Goal: Transaction & Acquisition: Purchase product/service

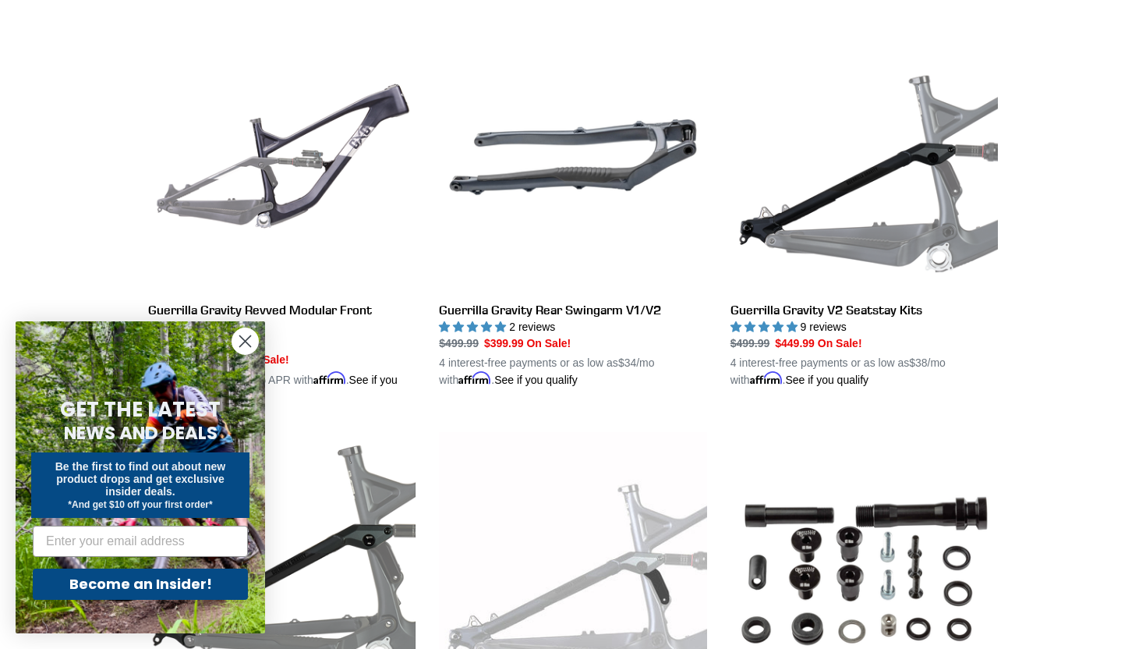
scroll to position [438, 0]
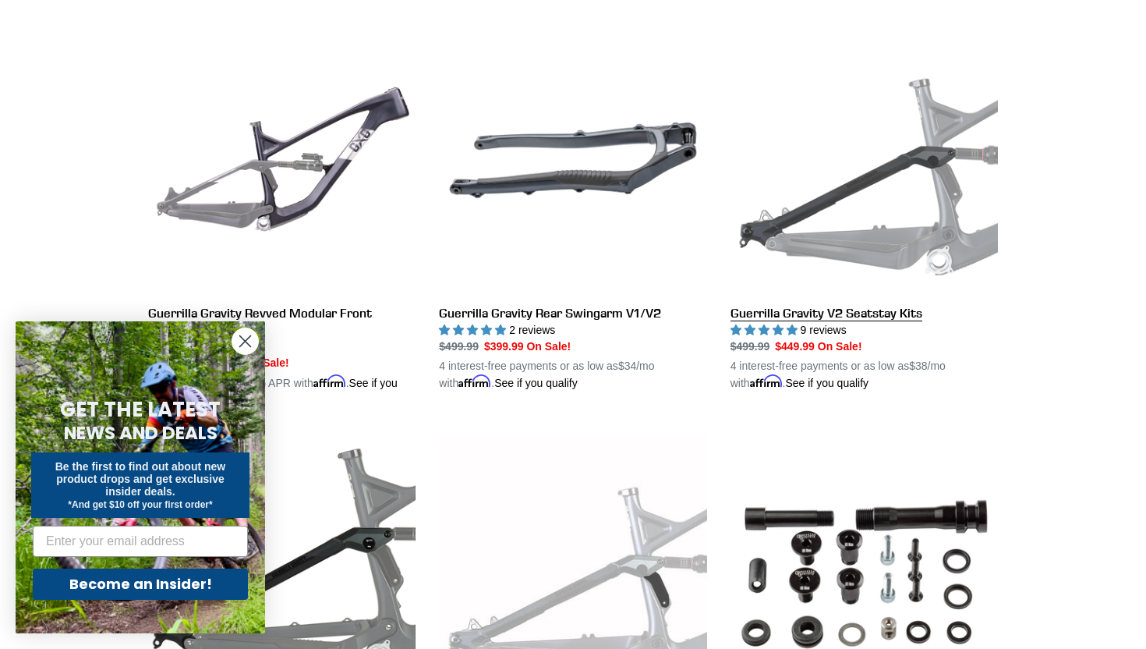
click at [950, 189] on link "Guerrilla Gravity V2 Seatstay Kits" at bounding box center [863, 209] width 267 height 365
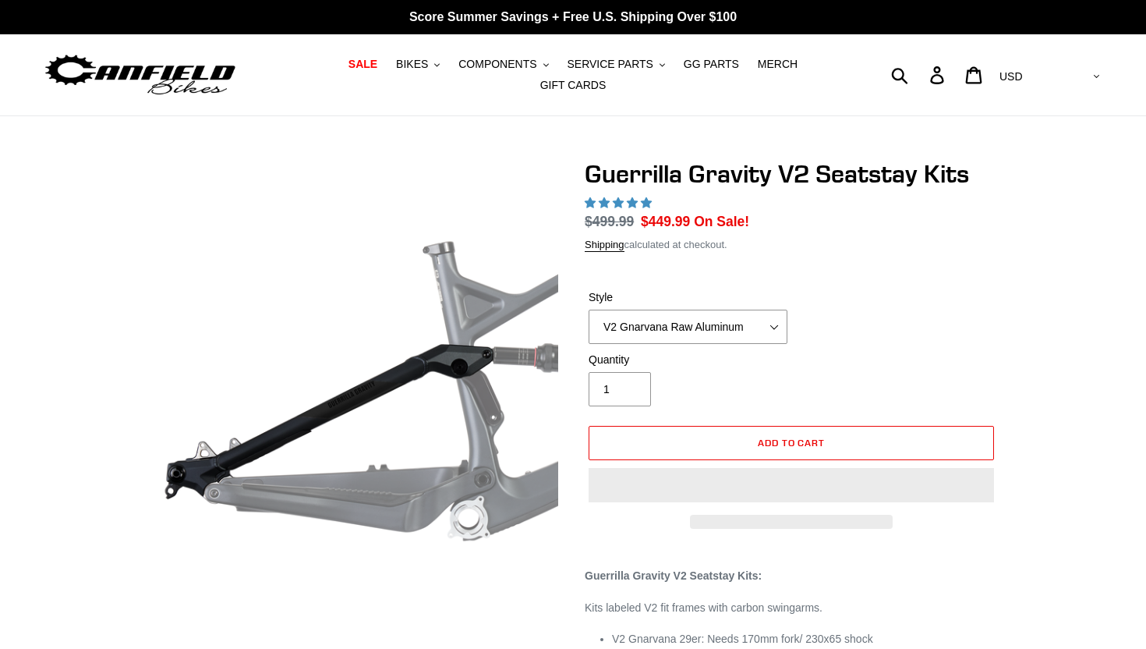
select select "highest-rating"
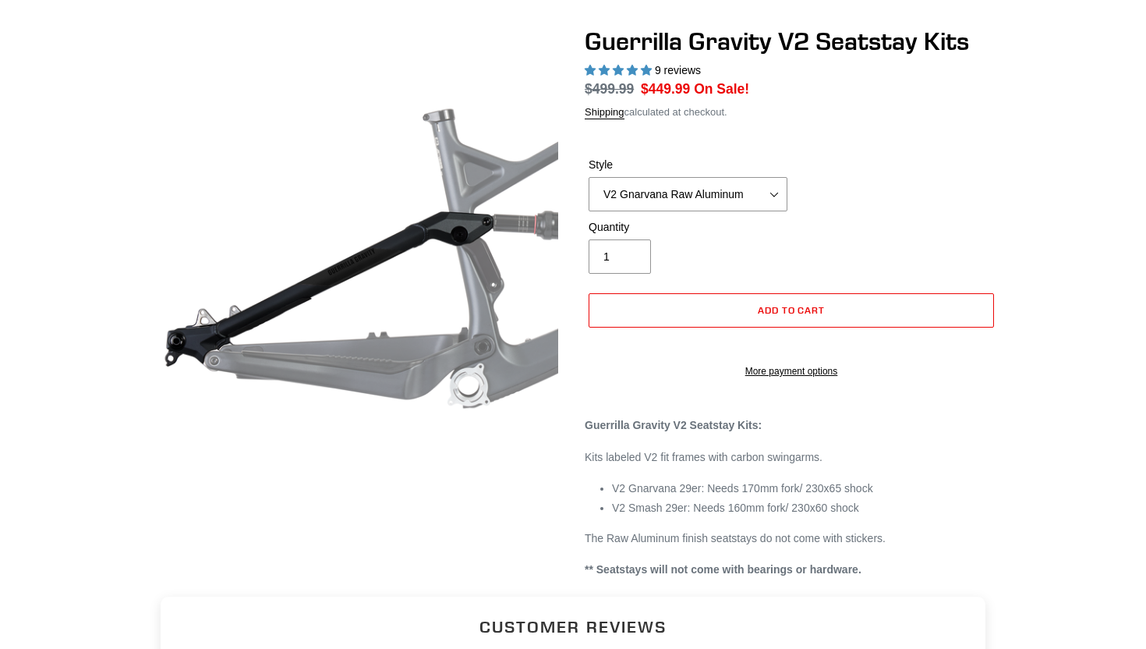
scroll to position [158, 0]
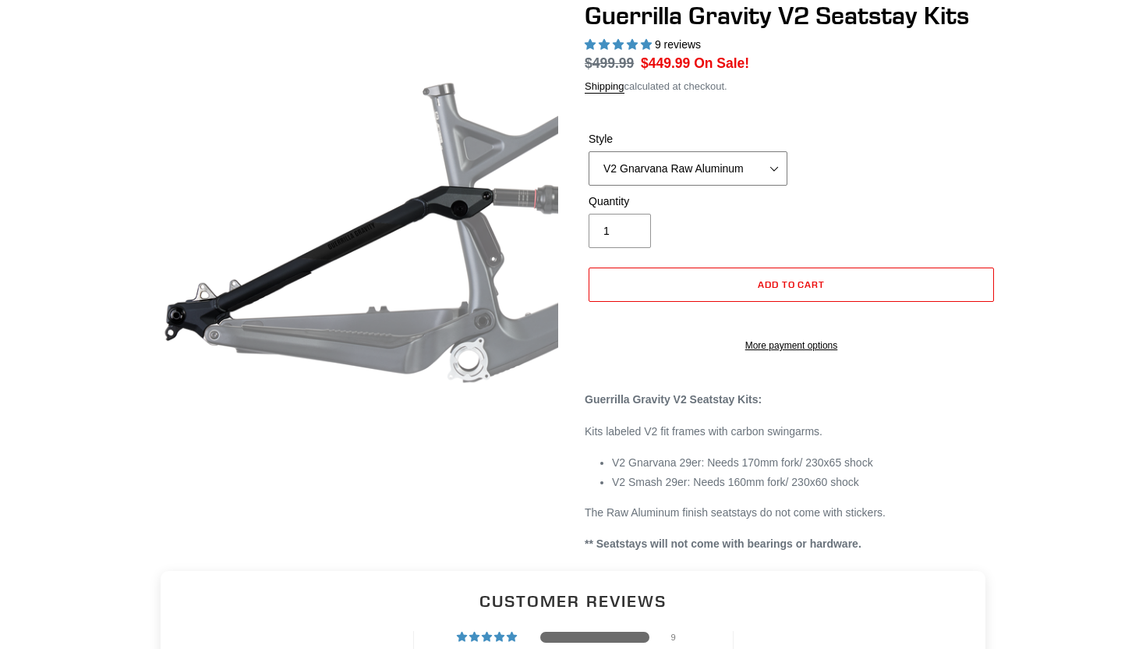
click at [765, 166] on select "V2 Gnarvana Raw Aluminum" at bounding box center [687, 168] width 199 height 34
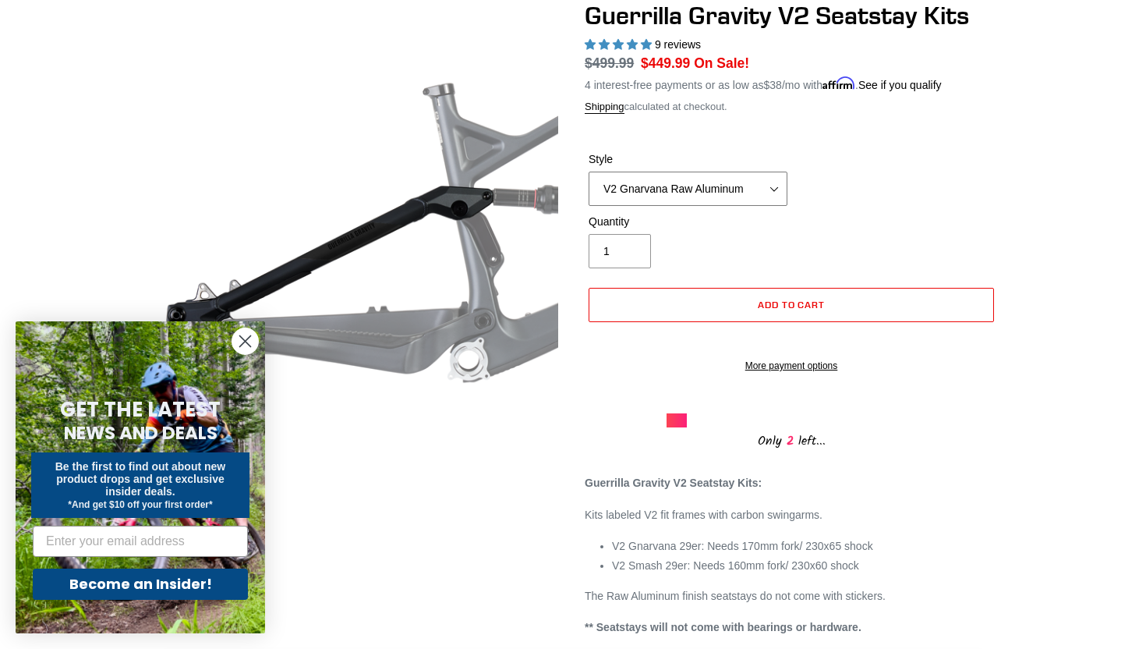
click at [781, 186] on select "V2 Gnarvana Raw Aluminum" at bounding box center [687, 188] width 199 height 34
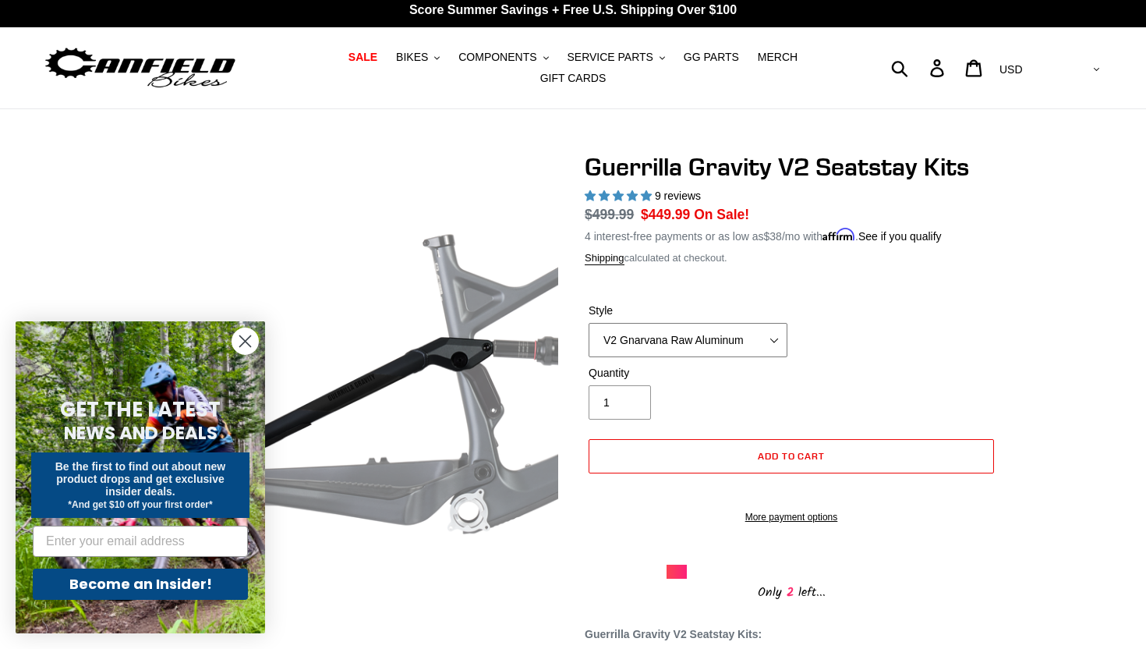
scroll to position [0, 0]
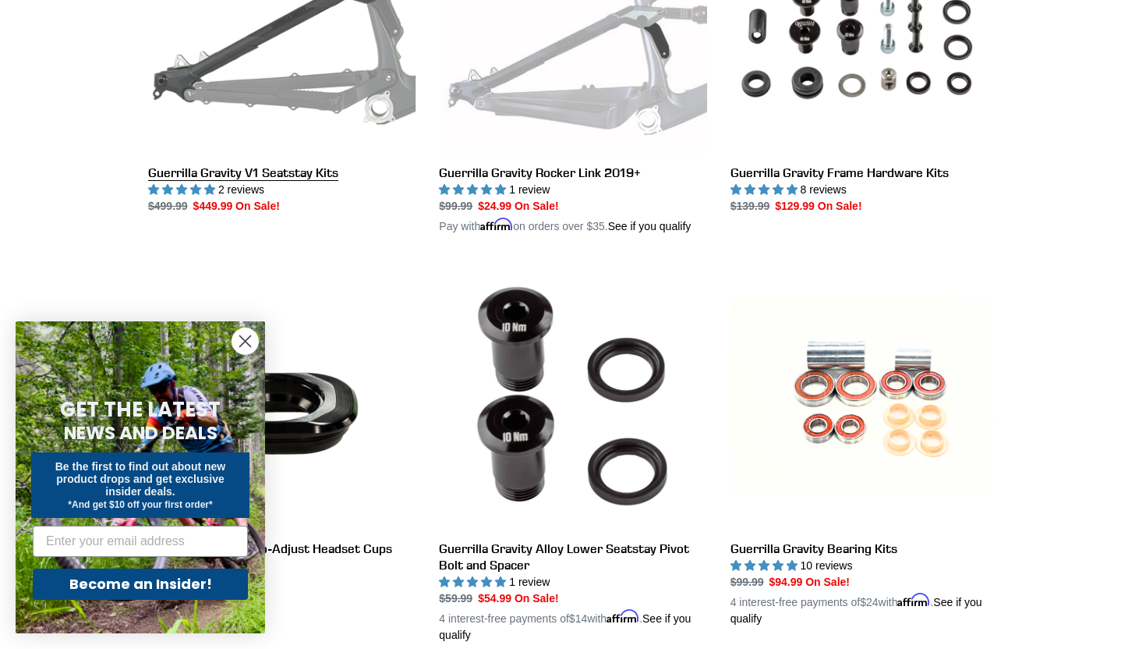
scroll to position [1019, 0]
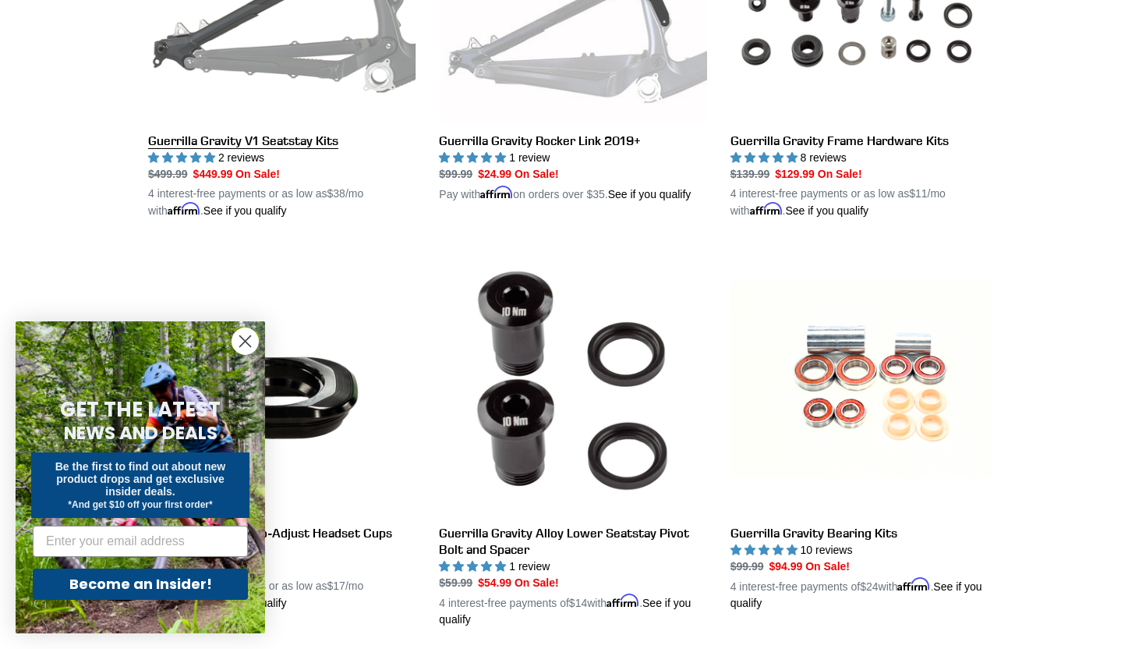
click at [326, 66] on link "Guerrilla Gravity V1 Seatstay Kits" at bounding box center [281, 36] width 267 height 365
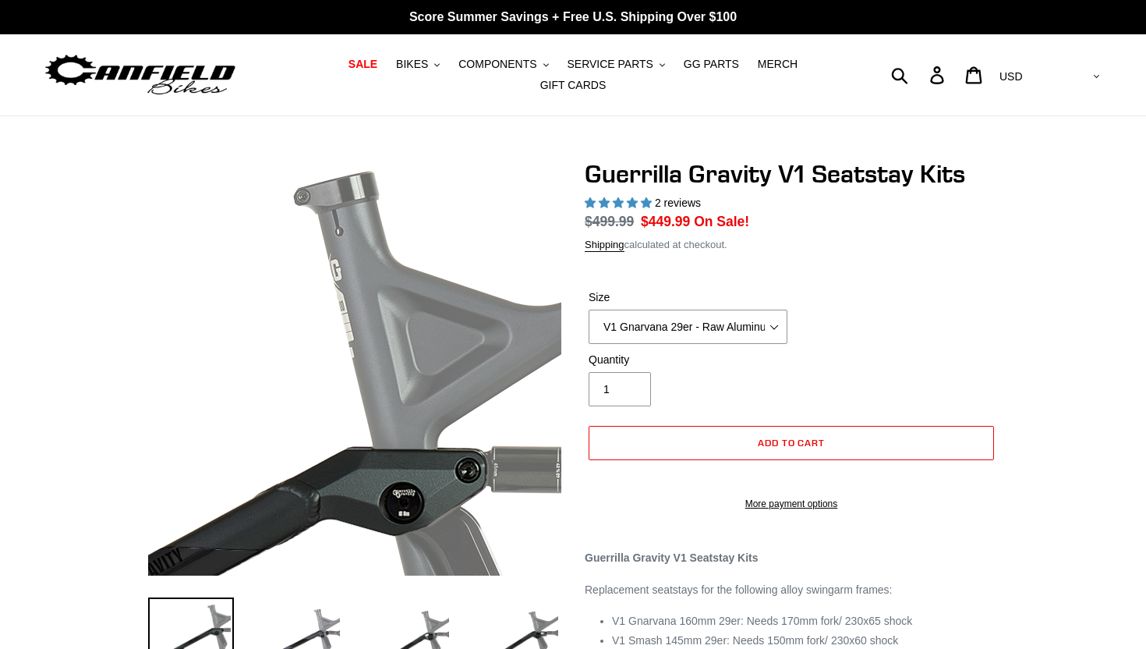
select select "highest-rating"
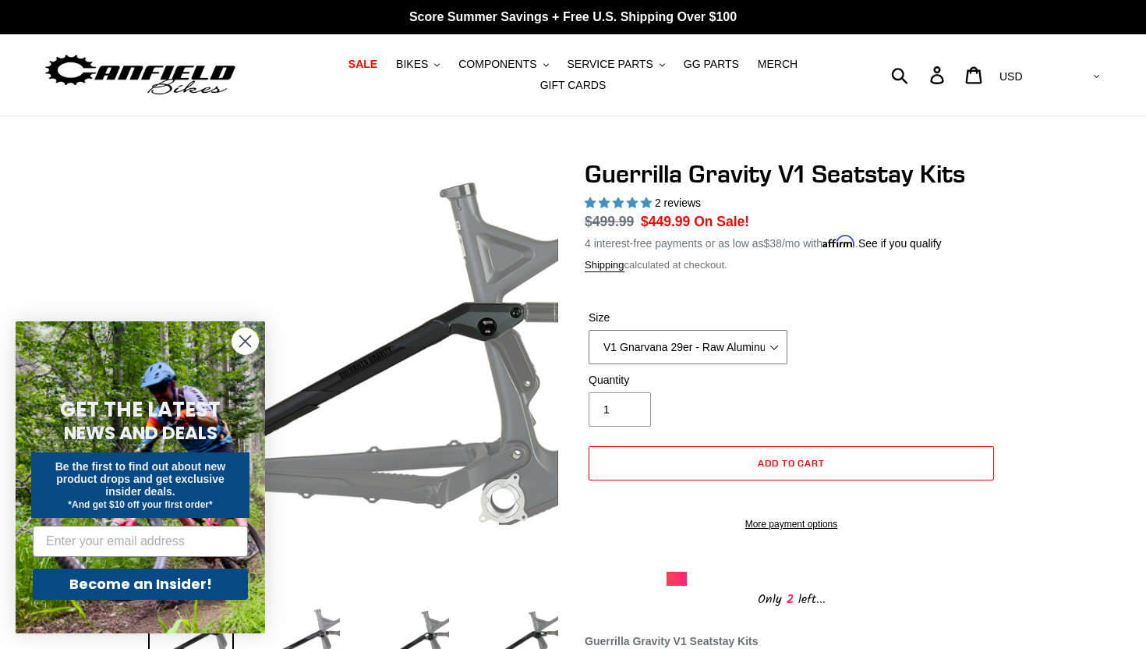
click at [772, 349] on select "V1 Gnarvana 29er - Raw Aluminum" at bounding box center [687, 347] width 199 height 34
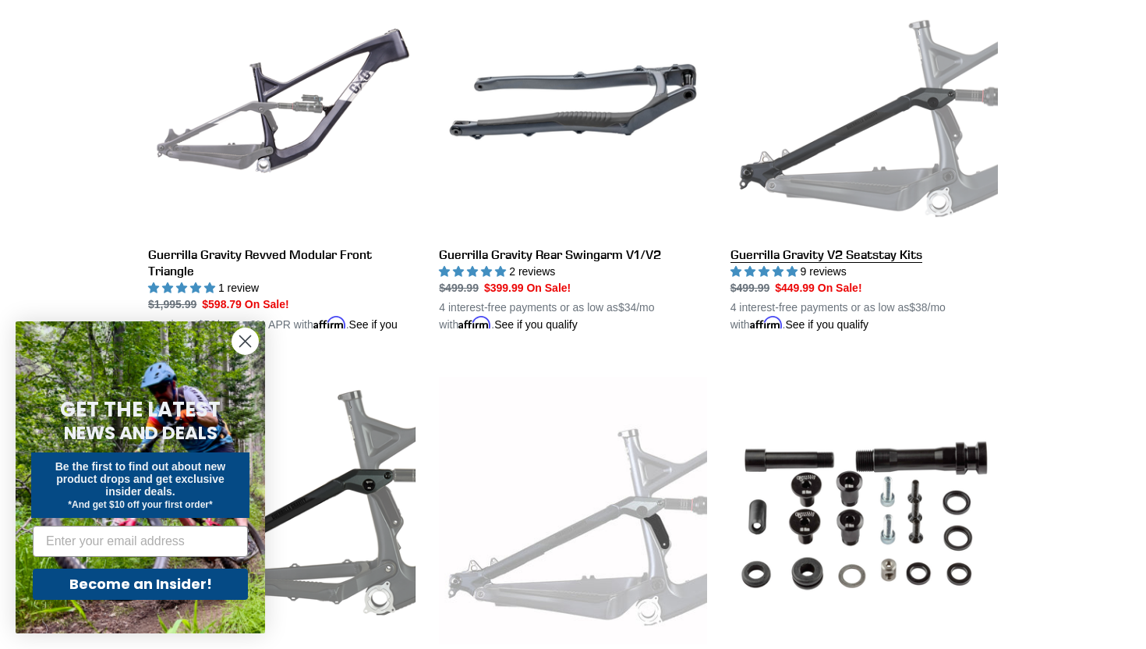
scroll to position [493, 0]
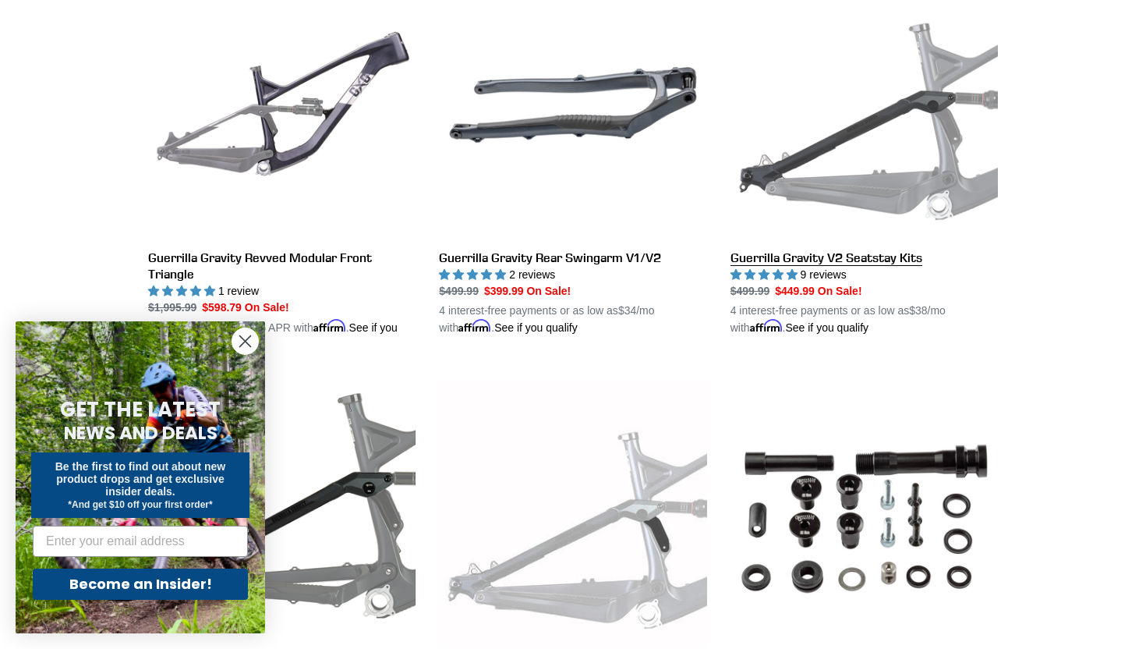
click at [889, 210] on link "Guerrilla Gravity V2 Seatstay Kits" at bounding box center [863, 153] width 267 height 365
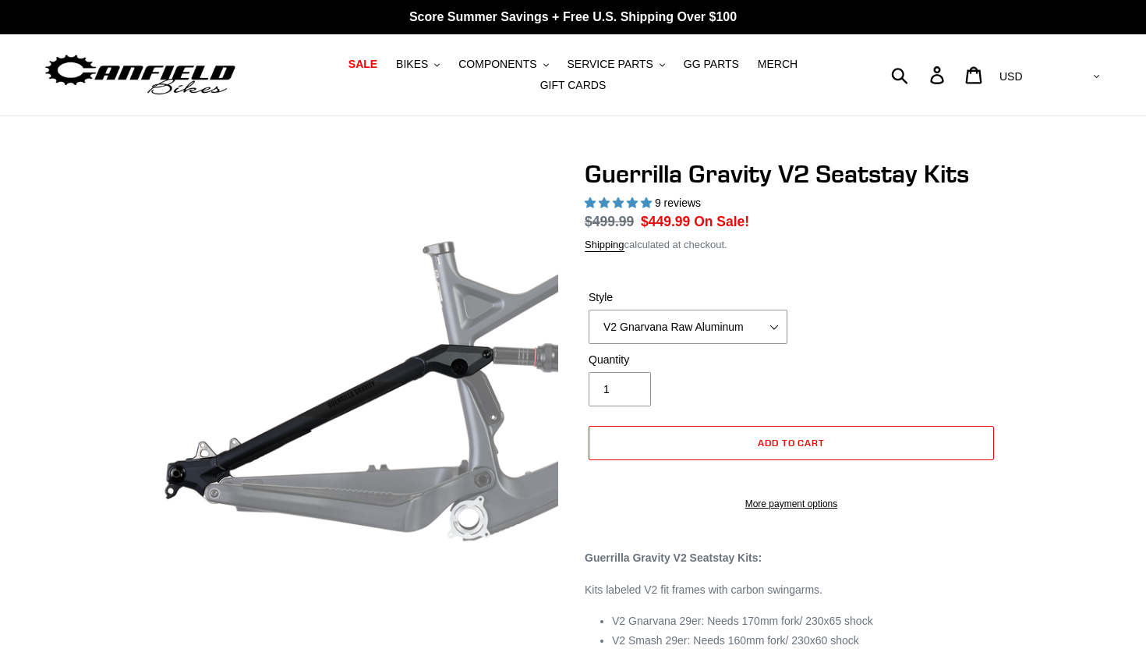
select select "highest-rating"
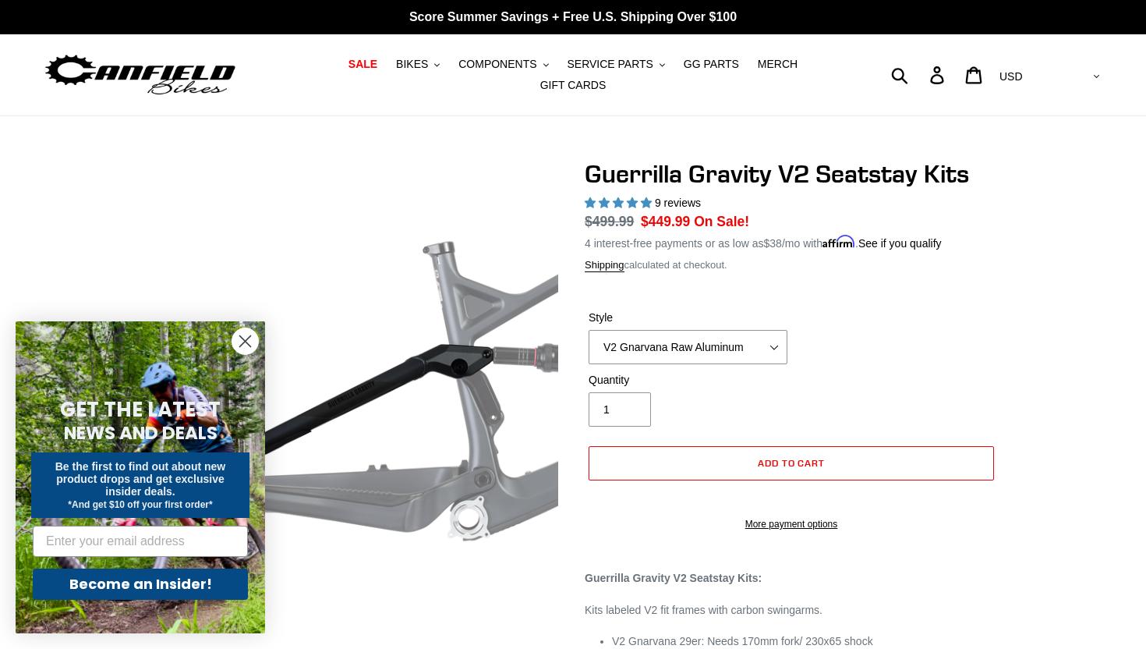
click at [761, 321] on label "Style" at bounding box center [687, 317] width 199 height 16
click at [761, 330] on select "V2 Gnarvana Raw Aluminum" at bounding box center [687, 347] width 199 height 34
click at [779, 345] on select "V2 Gnarvana Raw Aluminum" at bounding box center [687, 347] width 199 height 34
